Goal: Information Seeking & Learning: Learn about a topic

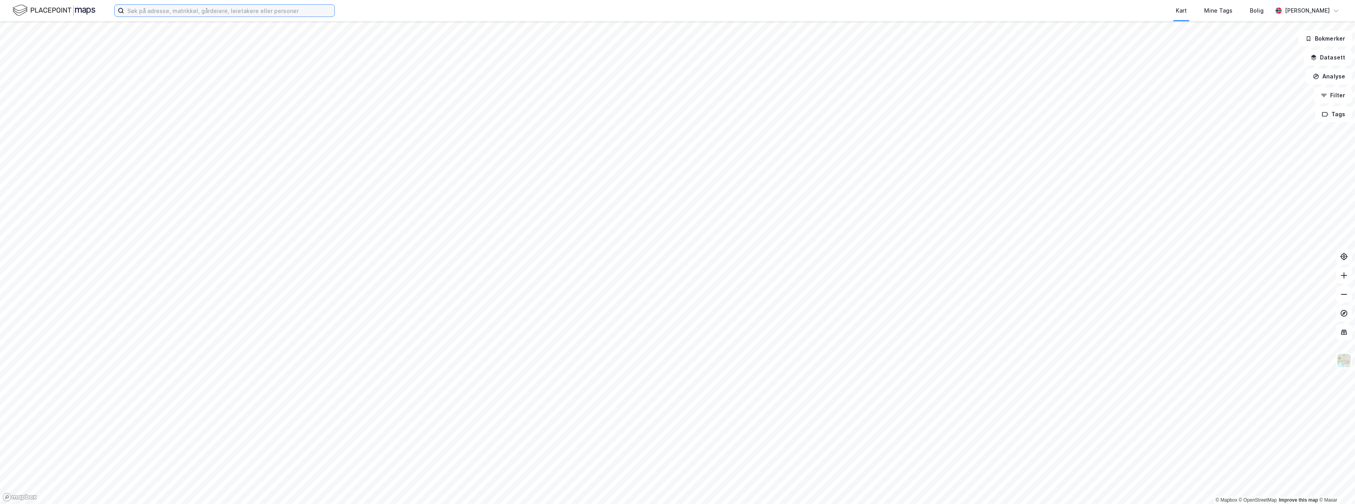
click at [306, 7] on input at bounding box center [229, 11] width 210 height 12
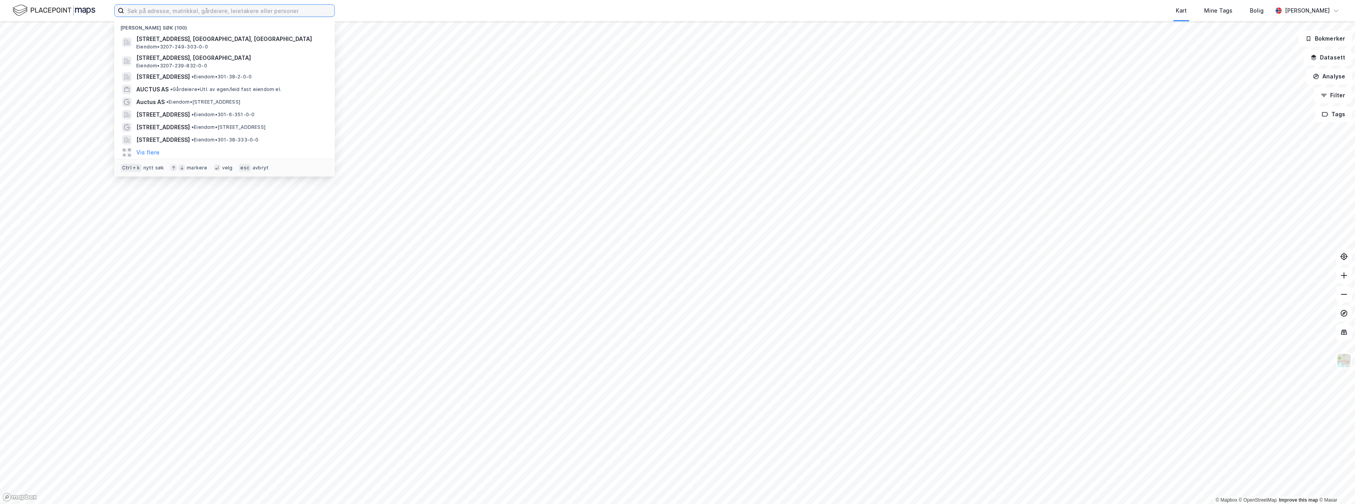
paste input "• [STREET_ADDRESS]"
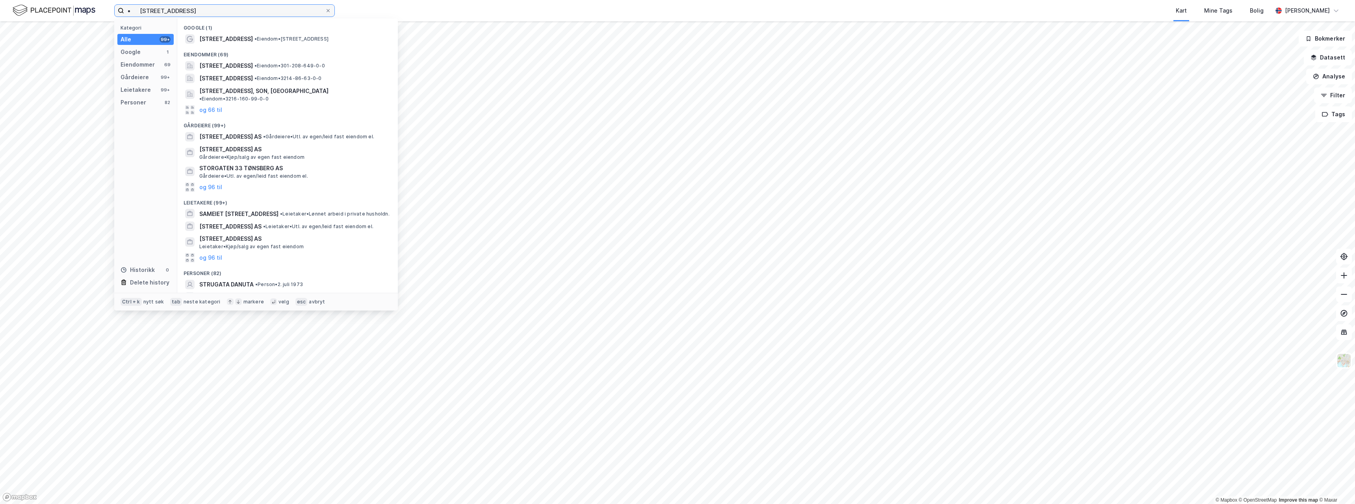
drag, startPoint x: 141, startPoint y: 13, endPoint x: 73, endPoint y: 9, distance: 67.5
click at [73, 9] on div "• [STREET_ADDRESS] Kategori Alle 99+ Google 1 Eiendommer 69 Gårdeiere 99+ Leiet…" at bounding box center [677, 10] width 1355 height 21
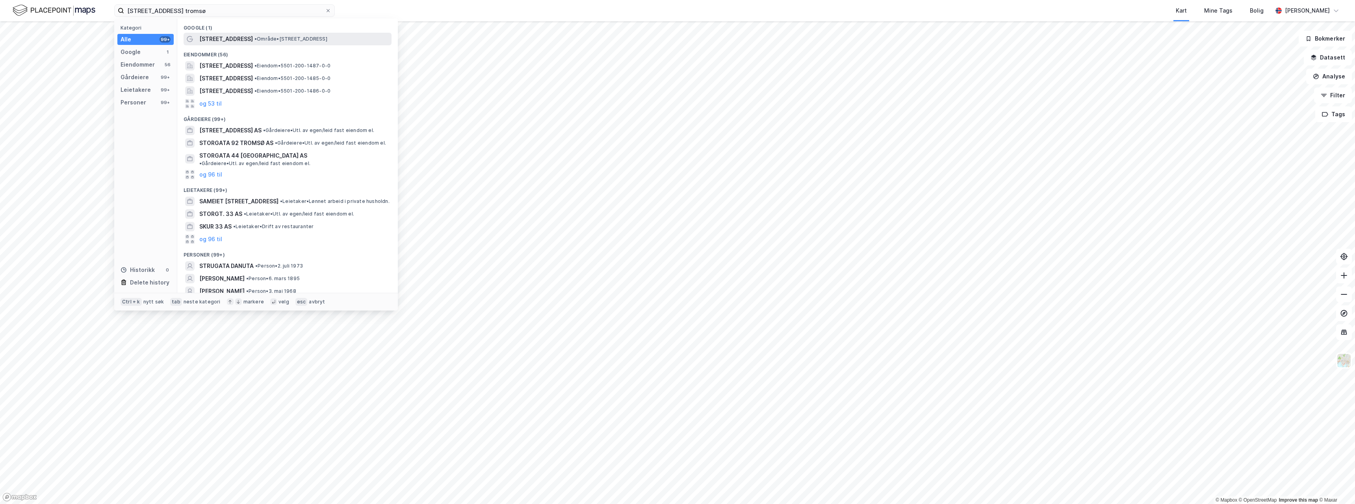
click at [254, 36] on span "• Område • [STREET_ADDRESS]" at bounding box center [290, 39] width 73 height 6
drag, startPoint x: 232, startPoint y: 13, endPoint x: 221, endPoint y: 11, distance: 10.9
click at [223, 11] on input "[STREET_ADDRESS] tromsø" at bounding box center [224, 11] width 201 height 12
click at [223, 46] on div "Eiendommer (56)" at bounding box center [287, 52] width 221 height 14
click at [222, 37] on span "[STREET_ADDRESS]" at bounding box center [226, 38] width 54 height 9
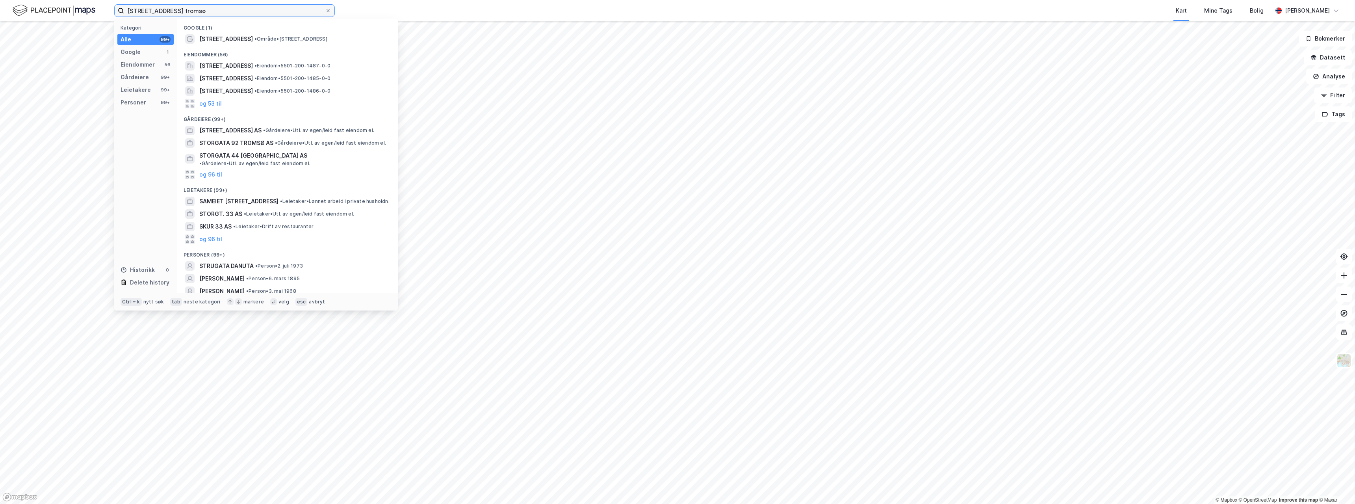
drag, startPoint x: 190, startPoint y: 8, endPoint x: 82, endPoint y: 2, distance: 108.9
click at [82, 2] on div "[STREET_ADDRESS] tromsø Kategori Alle 99+ Google 1 Eiendommer 56 Gårdeiere 99+ …" at bounding box center [677, 10] width 1355 height 21
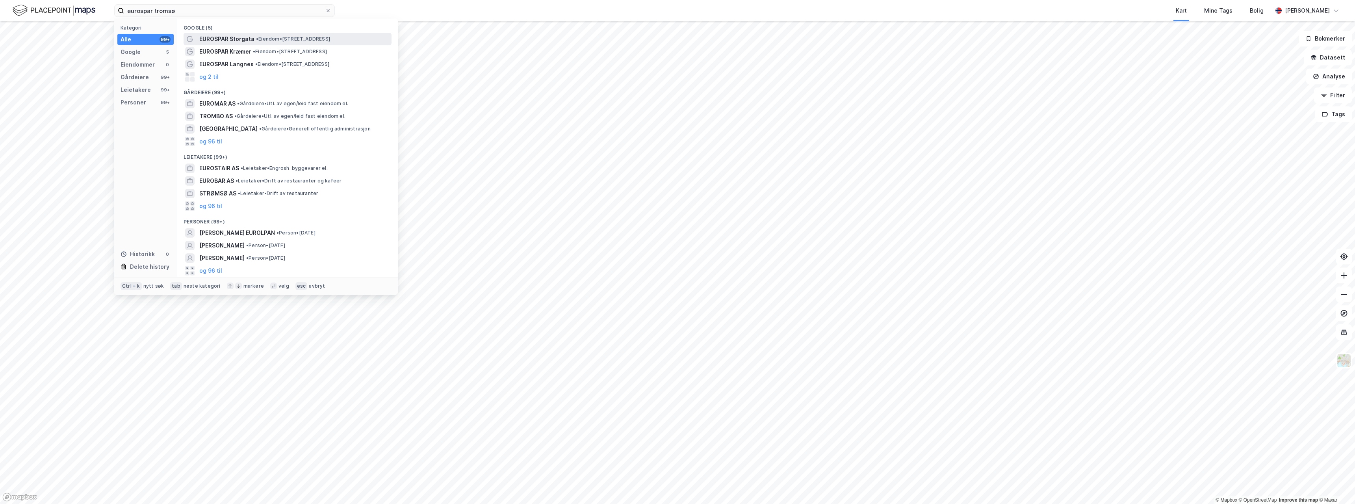
click at [246, 42] on span "EUROSPAR Storgata" at bounding box center [226, 38] width 55 height 9
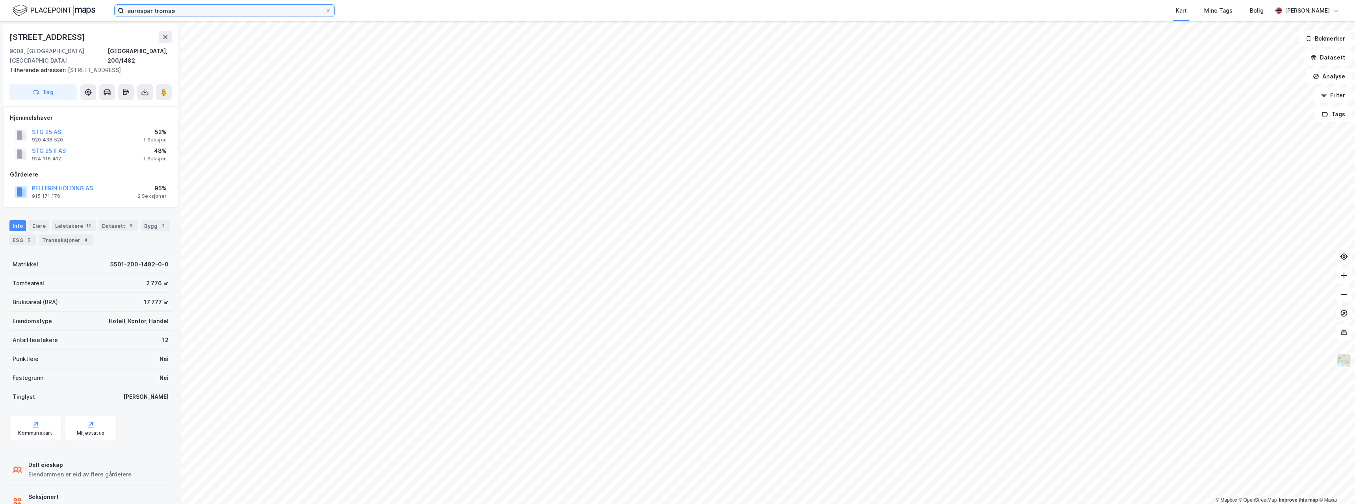
click at [219, 12] on input "eurospar tromsø" at bounding box center [224, 11] width 201 height 12
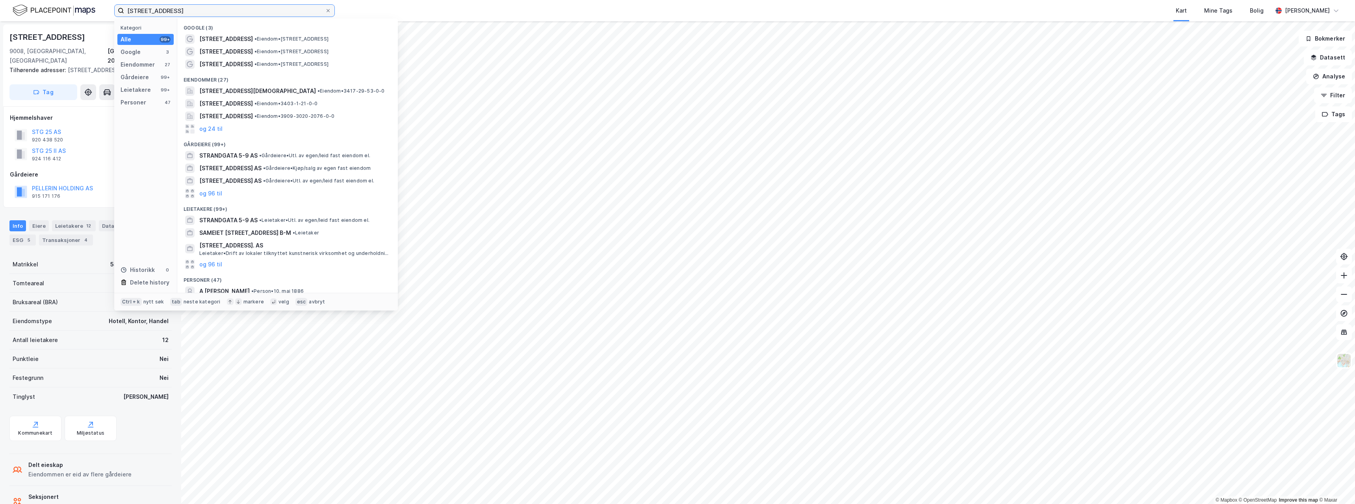
click at [166, 9] on input "[STREET_ADDRESS]" at bounding box center [224, 11] width 201 height 12
click at [156, 10] on input "[STREET_ADDRESS]" at bounding box center [224, 11] width 201 height 12
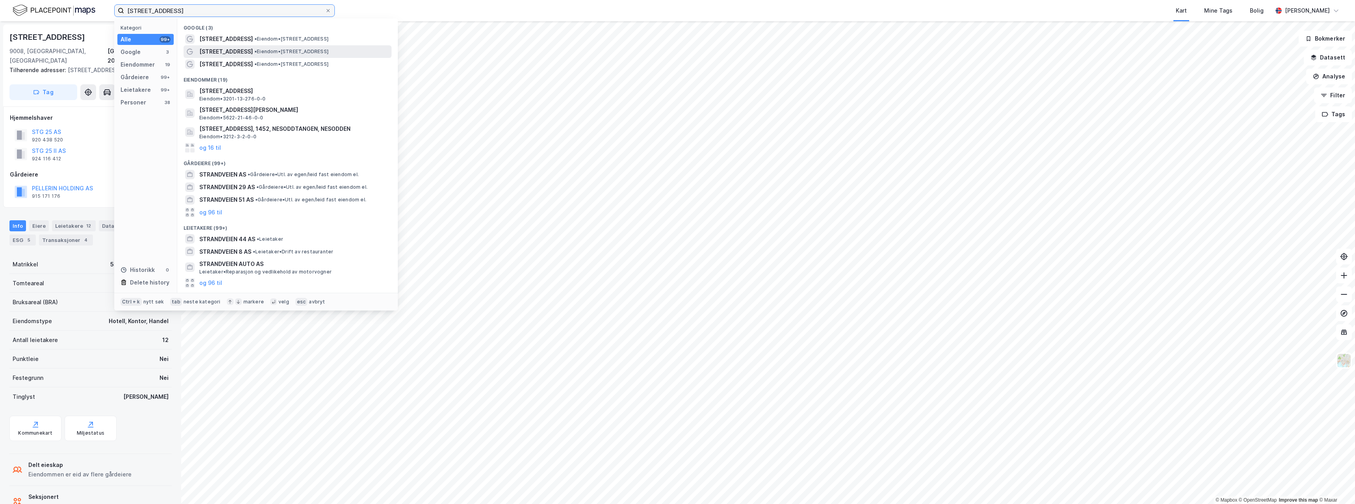
type input "[STREET_ADDRESS]"
click at [261, 48] on div "[STREET_ADDRESS] • Eiendom • [STREET_ADDRESS]" at bounding box center [294, 51] width 191 height 9
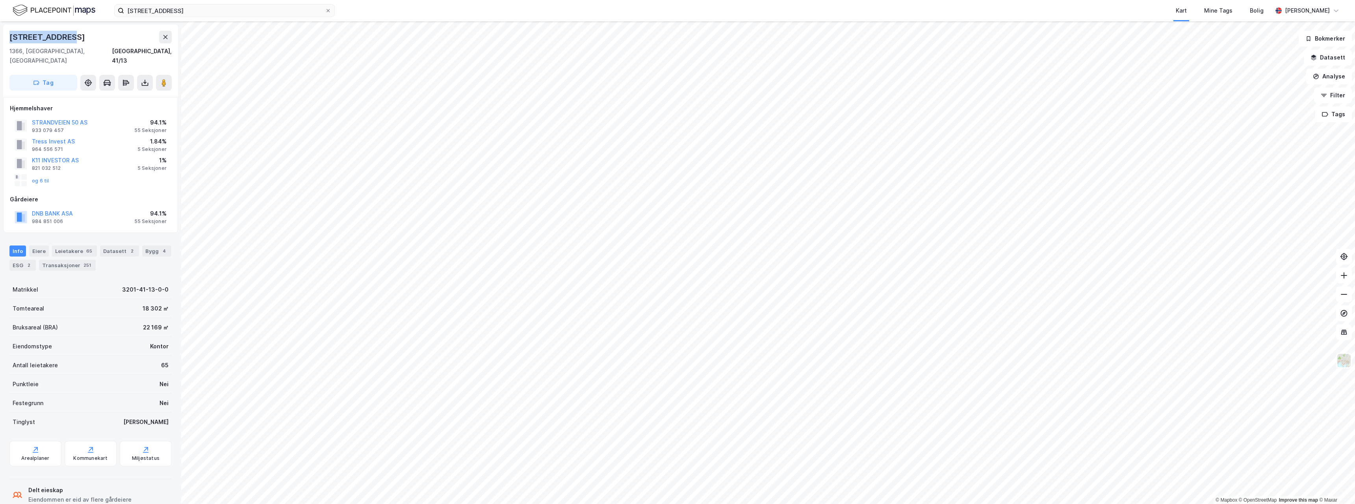
drag, startPoint x: 70, startPoint y: 30, endPoint x: 0, endPoint y: 32, distance: 69.7
click at [0, 32] on div "Strandveien 50 1366, Lysaker, [GEOGRAPHIC_DATA], 41/13 Tag Hjemmelshaver STRAND…" at bounding box center [90, 262] width 181 height 482
